Goal: Transaction & Acquisition: Purchase product/service

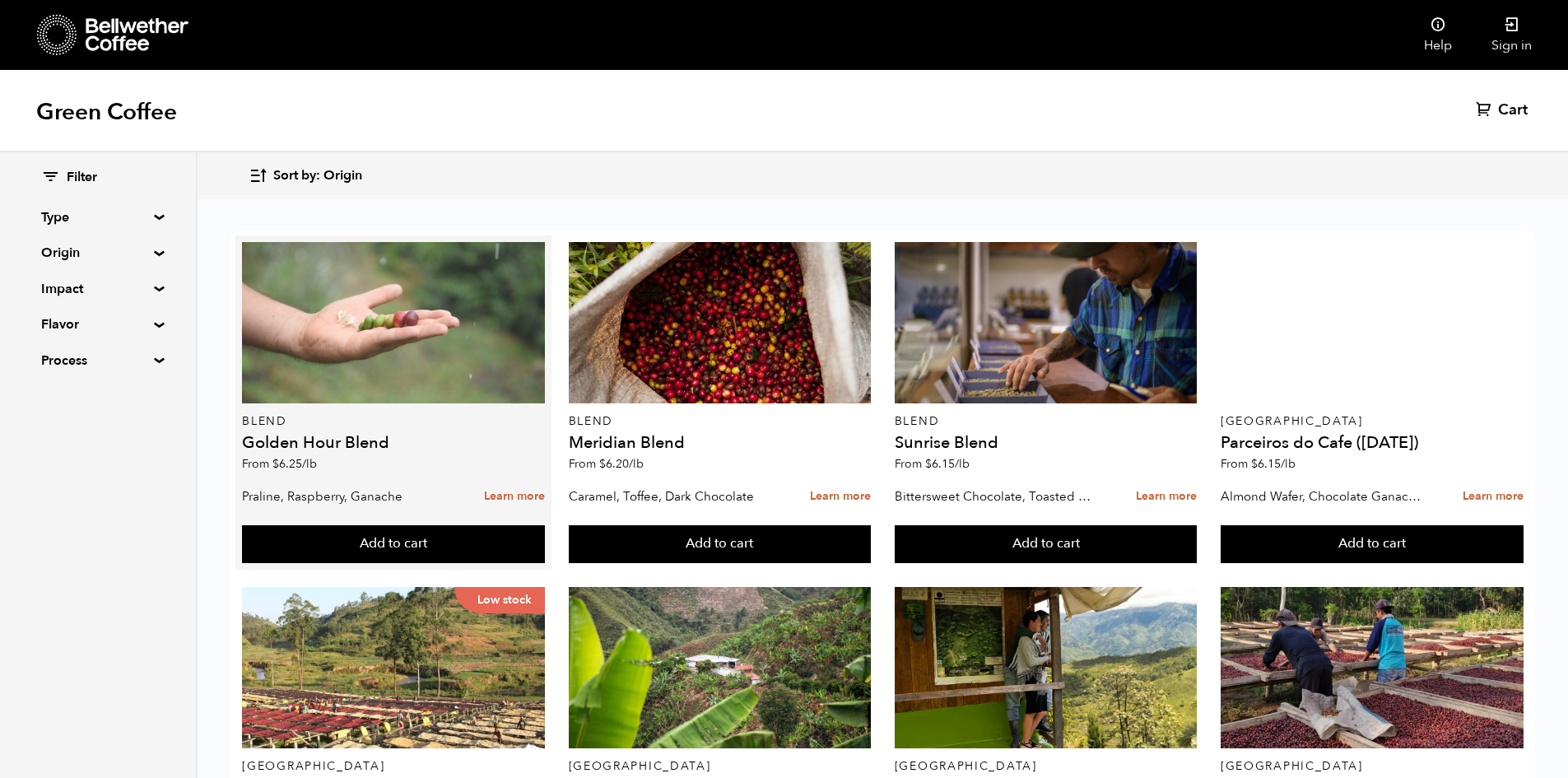
click at [464, 369] on div at bounding box center [393, 323] width 303 height 161
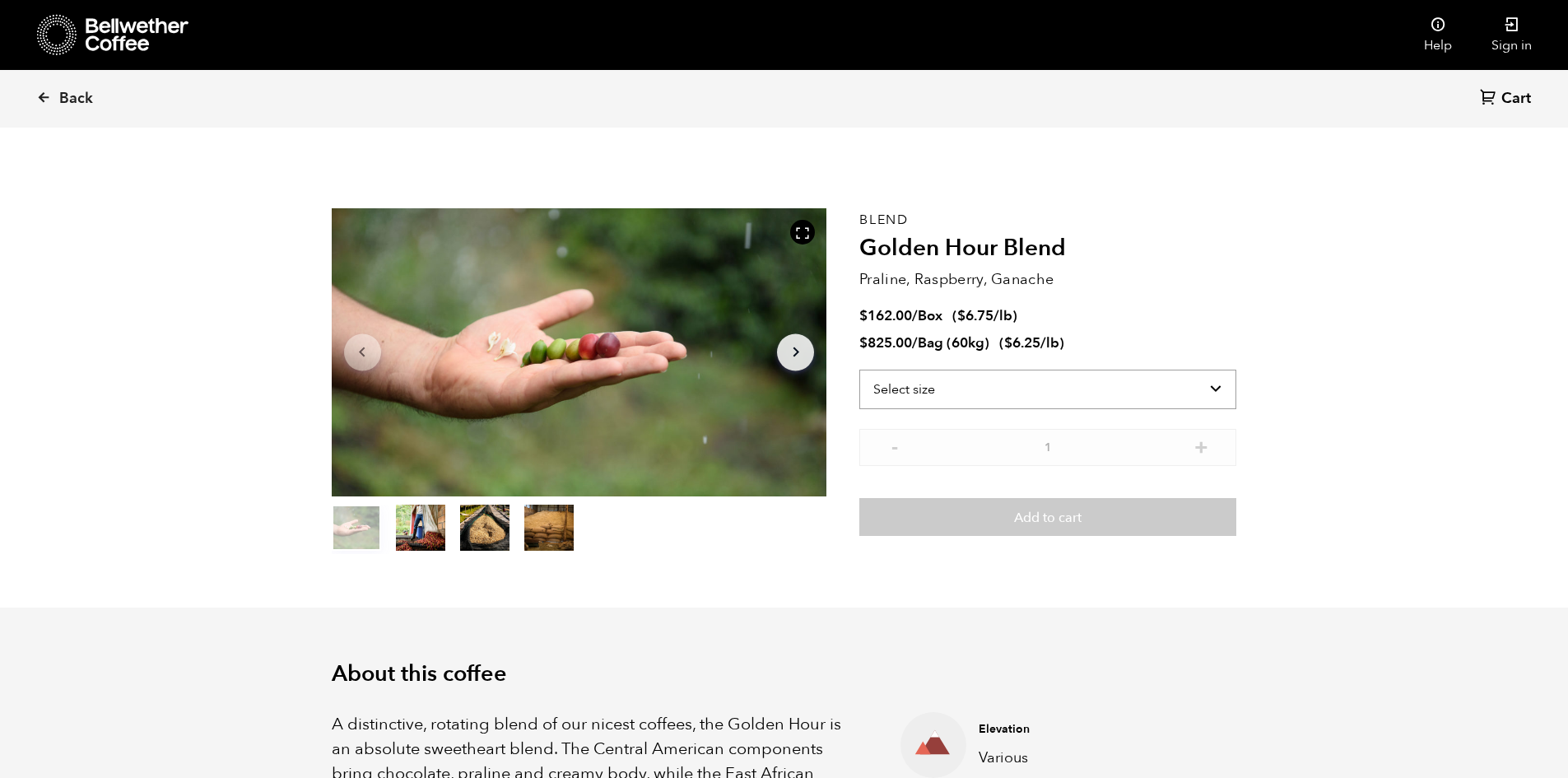
scroll to position [716, 876]
click at [1158, 386] on select "Select size Bag (60kg) (132 lbs) Box (24 lbs)" at bounding box center [1047, 389] width 377 height 39
click at [1161, 222] on div "Blend Golden Hour Blend Praline, Raspberry, Ganache $ 162.00 / Box ( $ 6.75 /lb…" at bounding box center [1047, 381] width 377 height 345
click at [1148, 222] on div "Blend Golden Hour Blend Praline, Raspberry, Ganache $ 162.00 / Box ( $ 6.75 /lb…" at bounding box center [1047, 381] width 377 height 345
click at [927, 385] on select "Select size Bag (60kg) (132 lbs) Box (24 lbs)" at bounding box center [1047, 389] width 377 height 39
